Goal: Task Accomplishment & Management: Complete application form

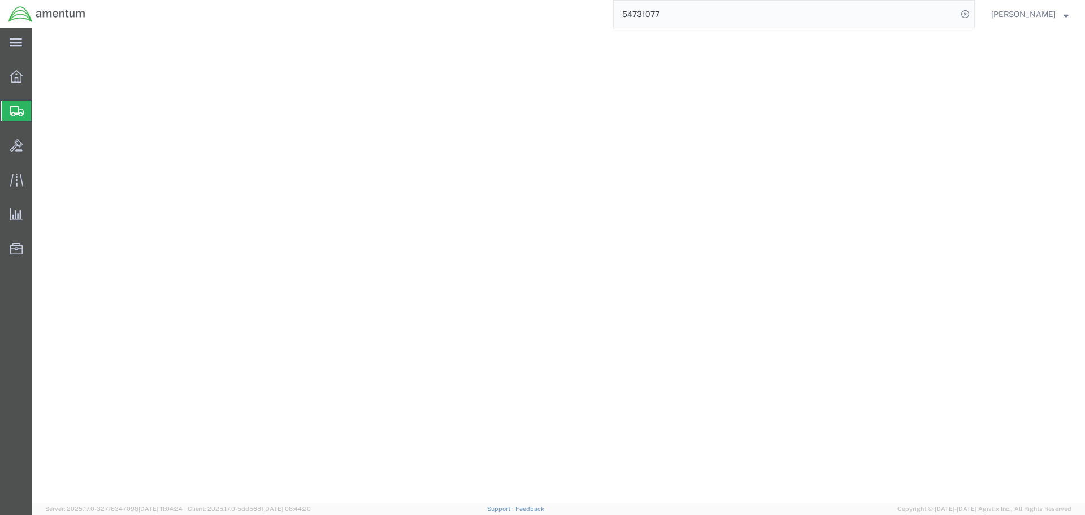
select select
select select "DEPARTMENT"
select select "50311_96750"
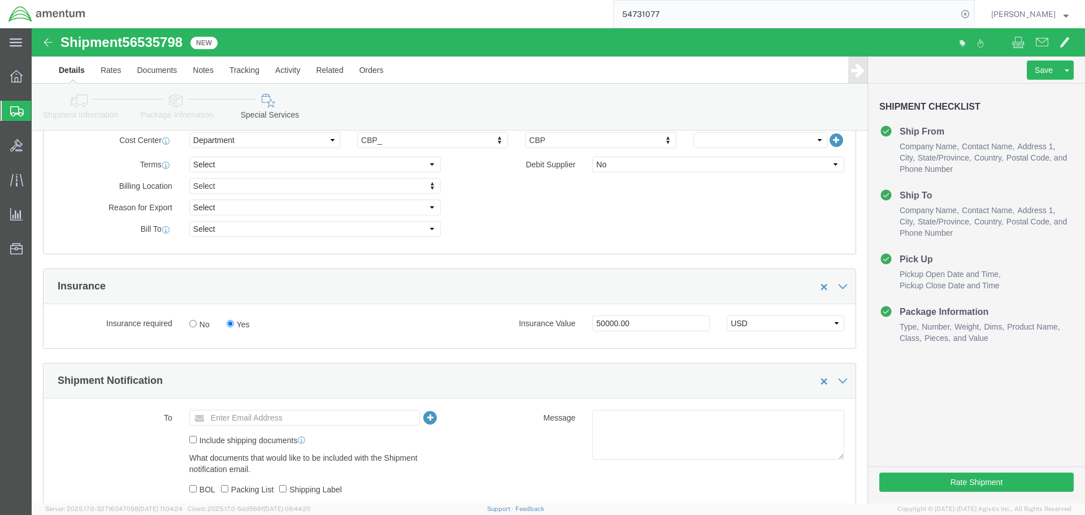
scroll to position [735, 0]
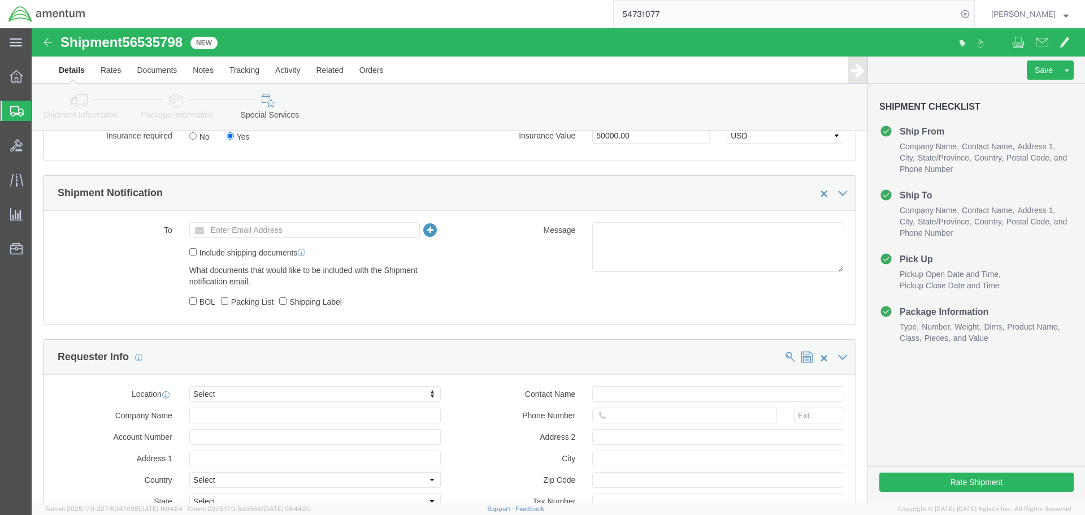
click link "Details"
click div
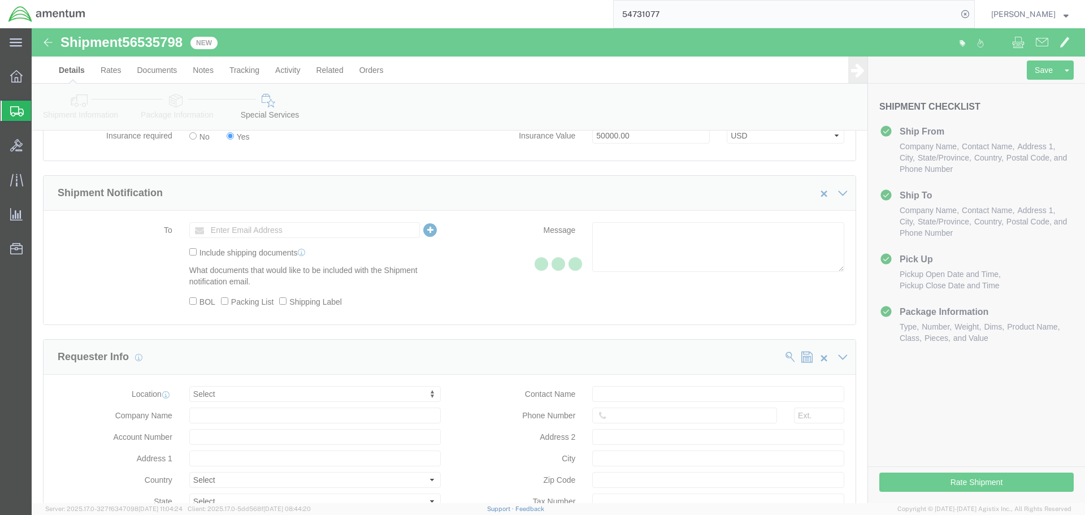
select select "49929"
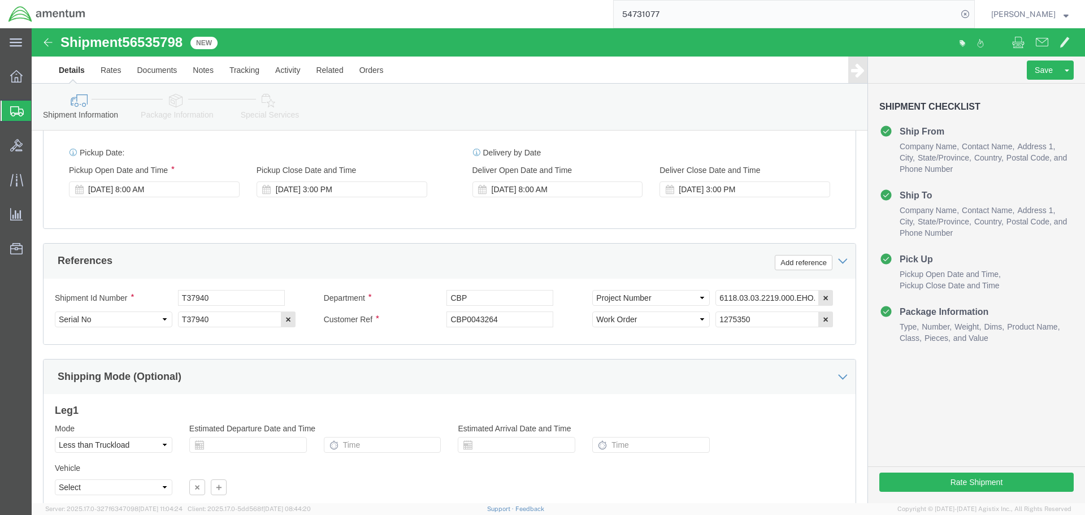
scroll to position [696, 0]
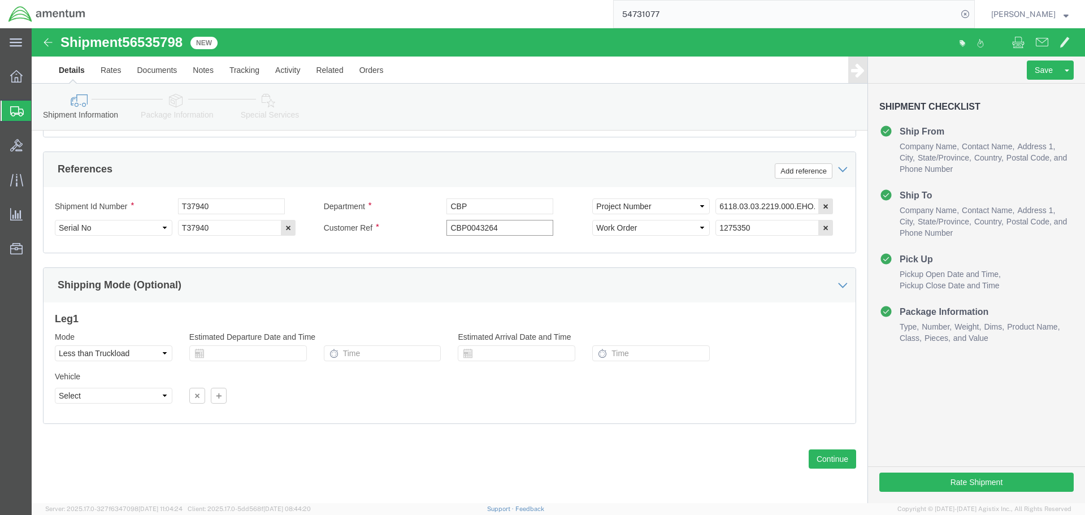
click input "CBP0043264"
click div "Vehicle Select Straight Truck Size Select 20 Feet 35 Feet 48 Feet 53 Feet Conta…"
